Goal: Transaction & Acquisition: Obtain resource

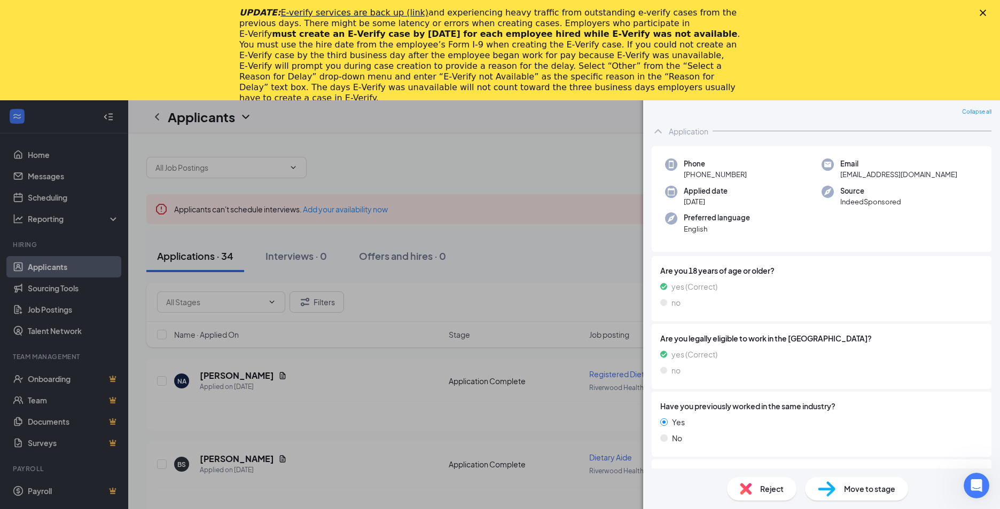
click at [261, 376] on div "NA [PERSON_NAME] Registered Dietitian (RD) at [GEOGRAPHIC_DATA] Add a tag Appli…" at bounding box center [500, 254] width 1000 height 509
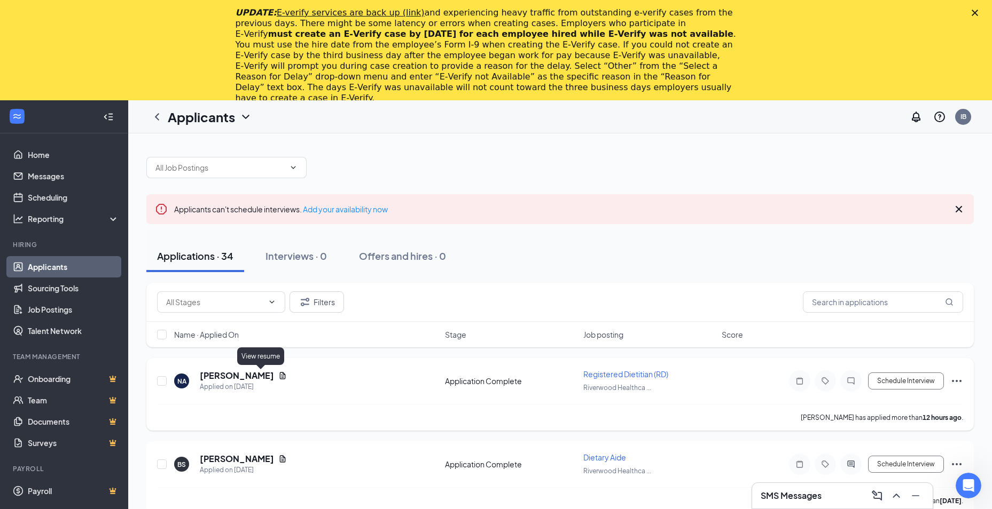
click at [278, 377] on icon "Document" at bounding box center [282, 376] width 9 height 9
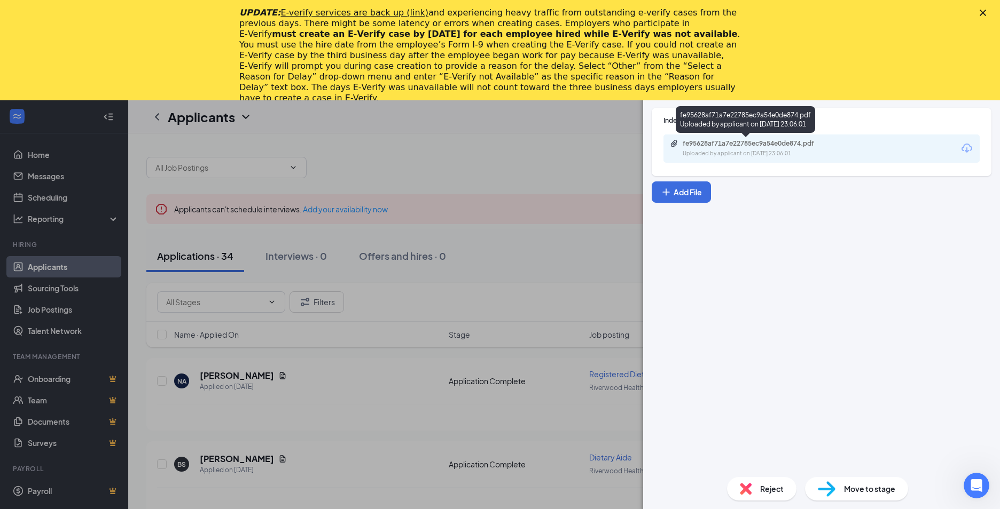
click at [739, 148] on div "fe95628af71a7e22785ec9a54e0de874.pdf Uploaded by applicant on [DATE] 23:06:01" at bounding box center [756, 148] width 173 height 19
click at [257, 459] on div "NA [PERSON_NAME] Registered Dietitian (RD) at [GEOGRAPHIC_DATA] Add a tag Appli…" at bounding box center [500, 254] width 1000 height 509
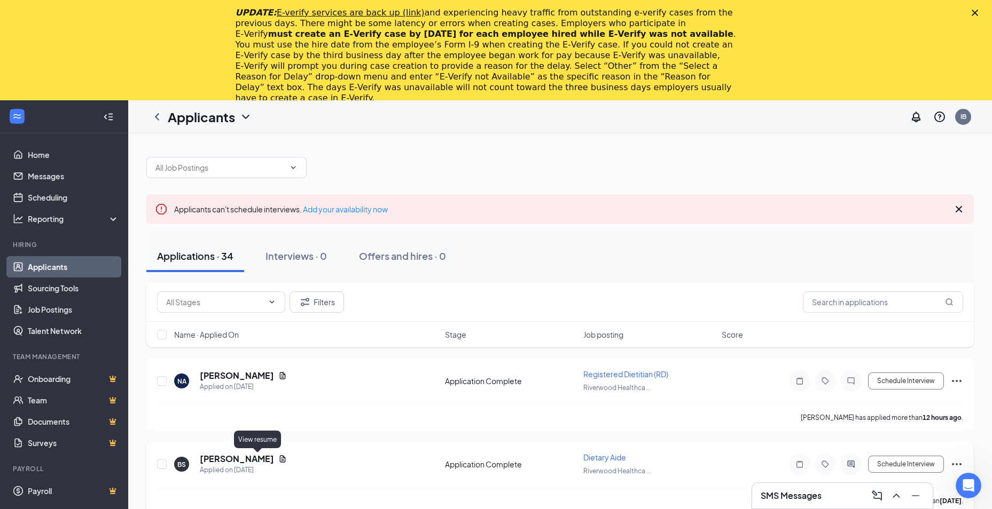
click at [278, 459] on icon "Document" at bounding box center [282, 459] width 9 height 9
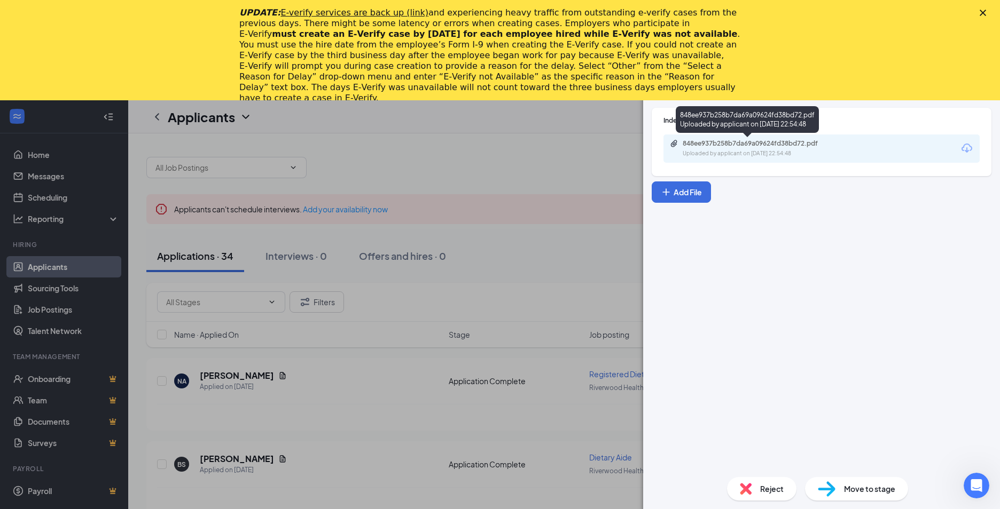
click at [696, 144] on div "848ee937b258b7da69a09624fd38bd72.pdf" at bounding box center [758, 143] width 150 height 9
click at [653, 305] on div "Indeed Resume 848ee937b258b7da69a09624fd38bd72.pdf Uploaded by applicant on [DA…" at bounding box center [821, 284] width 357 height 370
drag, startPoint x: 565, startPoint y: 296, endPoint x: 552, endPoint y: 273, distance: 25.8
click at [565, 294] on div "BS [PERSON_NAME] Dietary Aide at [GEOGRAPHIC_DATA] Add a tag Application Messag…" at bounding box center [500, 254] width 1000 height 509
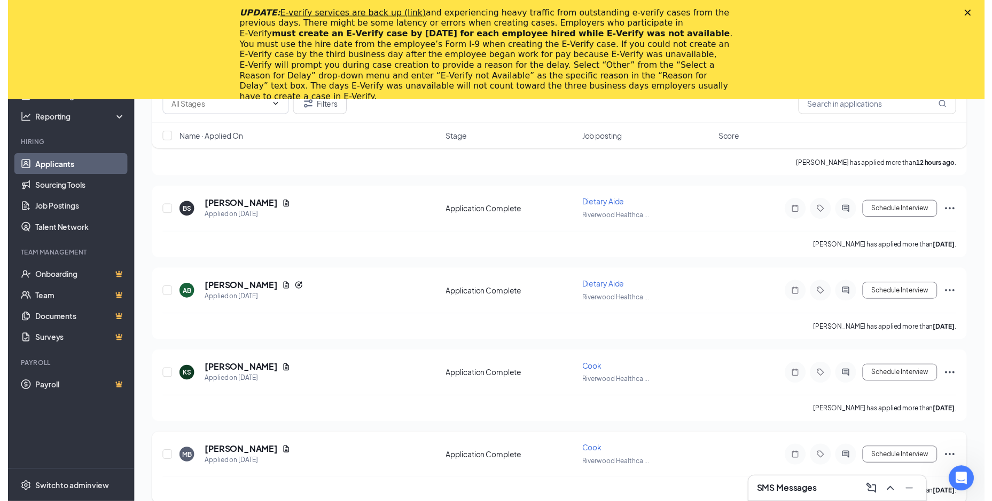
scroll to position [267, 0]
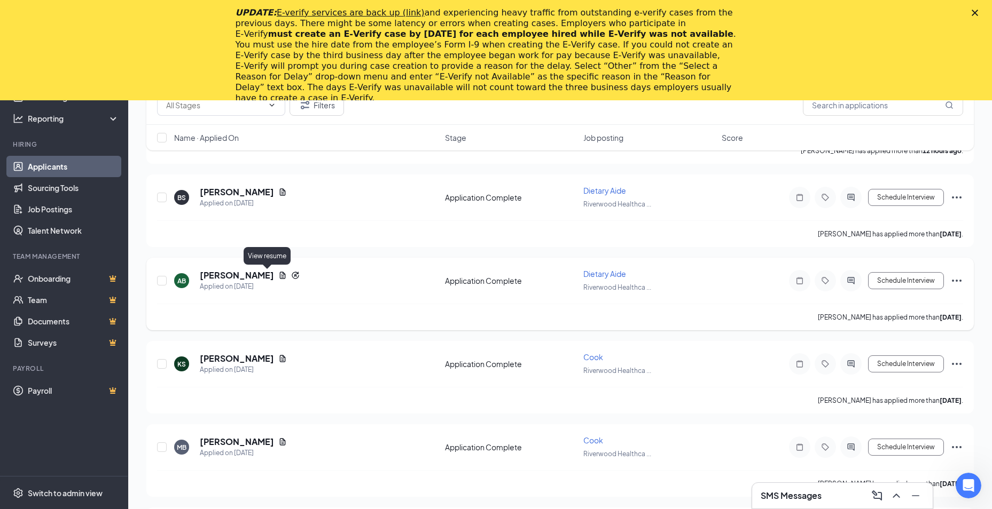
click at [280, 276] on icon "Document" at bounding box center [283, 275] width 6 height 7
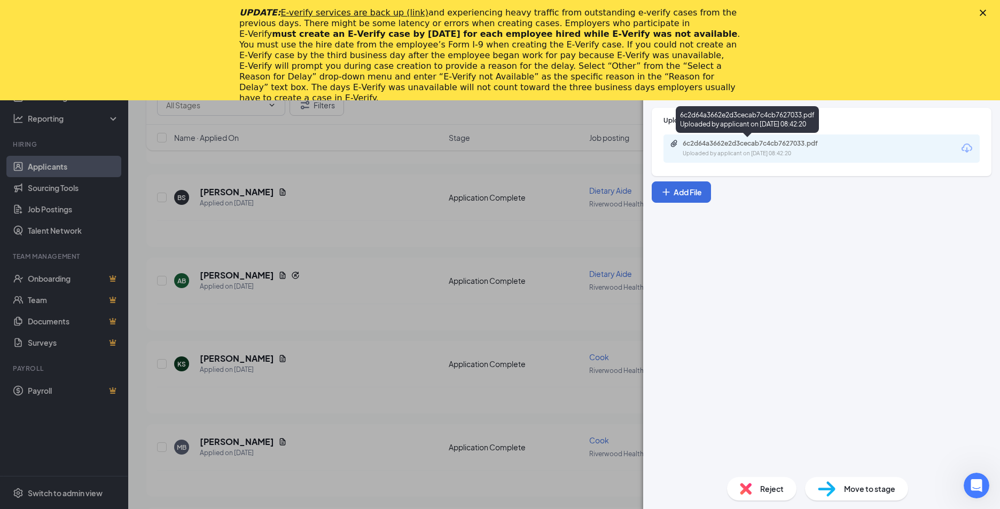
click at [741, 147] on div "6c2d64a3662e2d3cecab7c4cb7627033.pdf" at bounding box center [758, 143] width 150 height 9
click at [272, 439] on div "AB [PERSON_NAME] Dietary Aide at [GEOGRAPHIC_DATA] Add a tag Application Messag…" at bounding box center [500, 254] width 1000 height 509
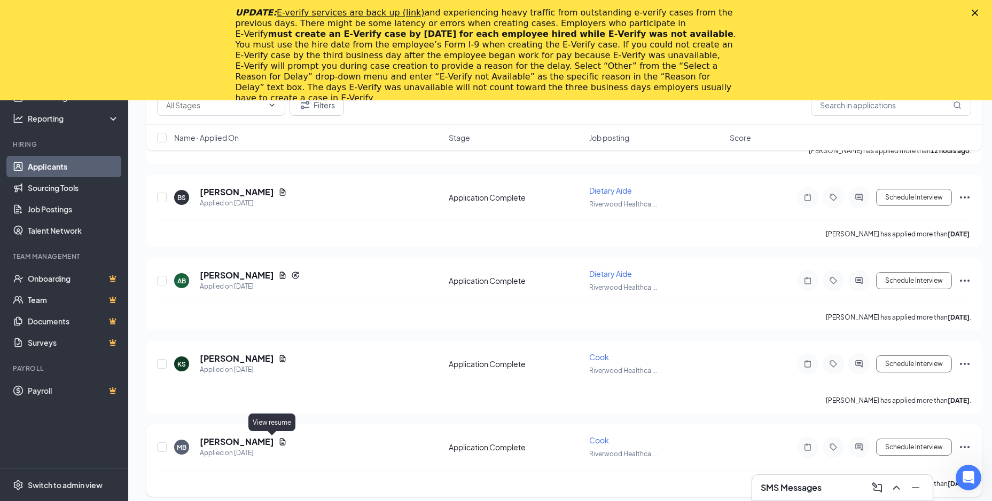
click at [278, 444] on icon "Document" at bounding box center [282, 442] width 9 height 9
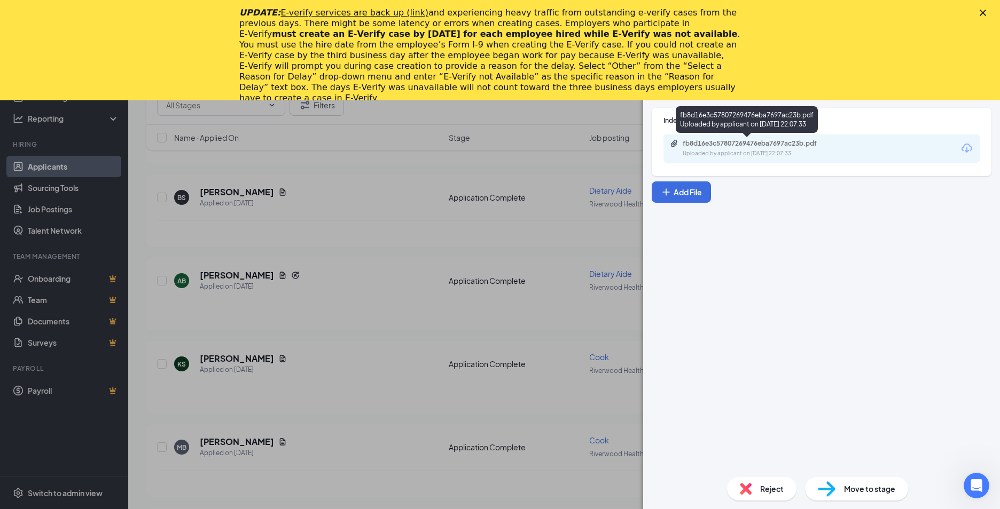
click at [738, 143] on div "fb8d16e3c57807269476eba7697ac23b.pdf" at bounding box center [758, 143] width 150 height 9
click at [433, 204] on div "MB [PERSON_NAME] at [GEOGRAPHIC_DATA] Add a tag Application Messages Feedback F…" at bounding box center [500, 254] width 1000 height 509
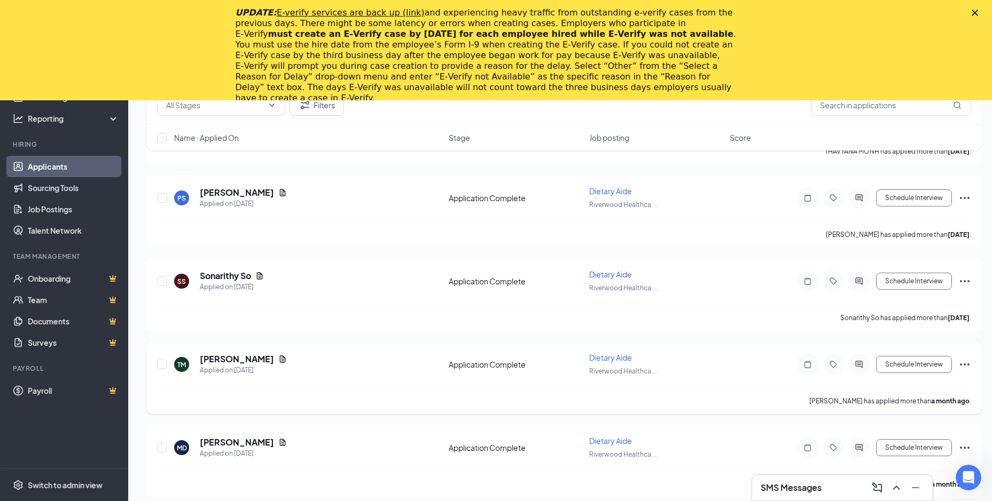
scroll to position [2243, 0]
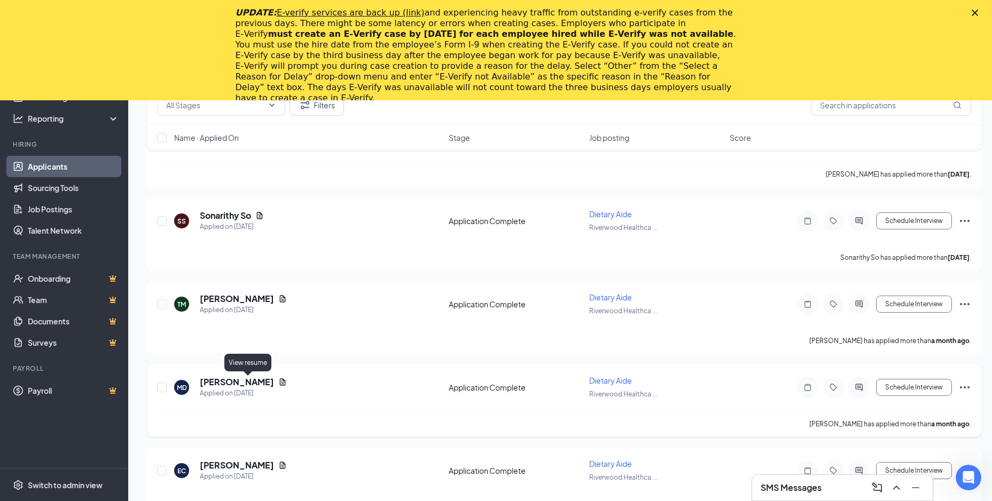
click at [278, 385] on icon "Document" at bounding box center [282, 382] width 9 height 9
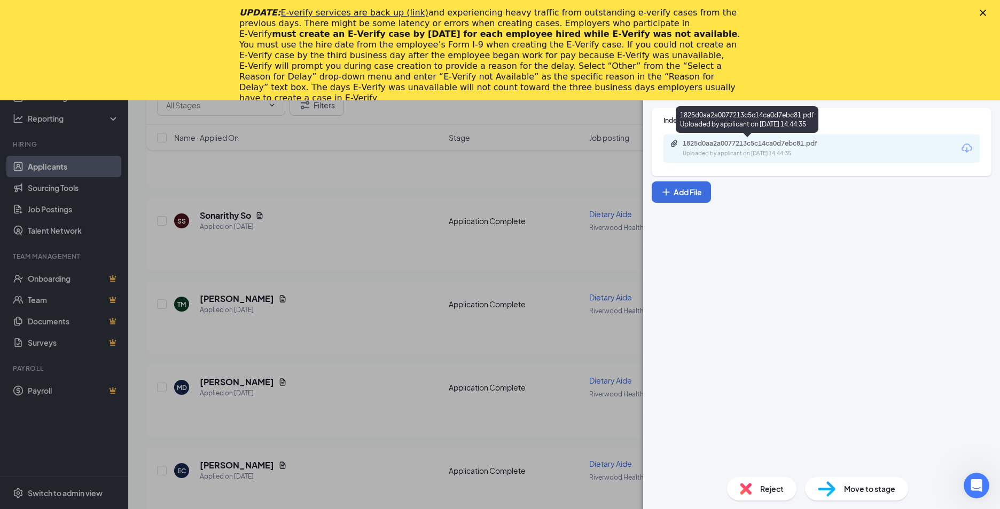
click at [700, 148] on div "1825d0aa2a0077213c5c14ca0d7ebc81.pdf Uploaded by applicant on [DATE] 14:44:35" at bounding box center [756, 148] width 173 height 19
click at [328, 315] on div "MD [PERSON_NAME] Dietary Aide at [GEOGRAPHIC_DATA] Add a tag Application Messag…" at bounding box center [500, 254] width 1000 height 509
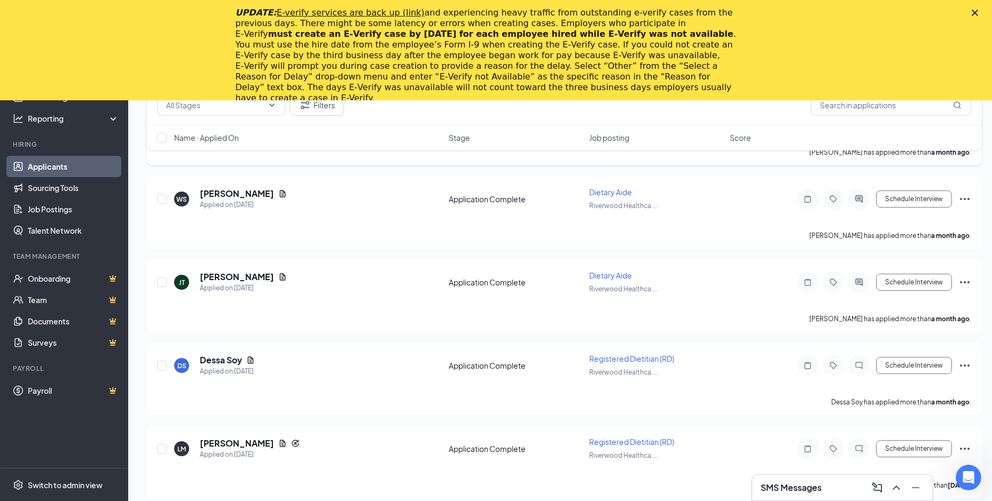
scroll to position [2692, 0]
